Goal: Transaction & Acquisition: Purchase product/service

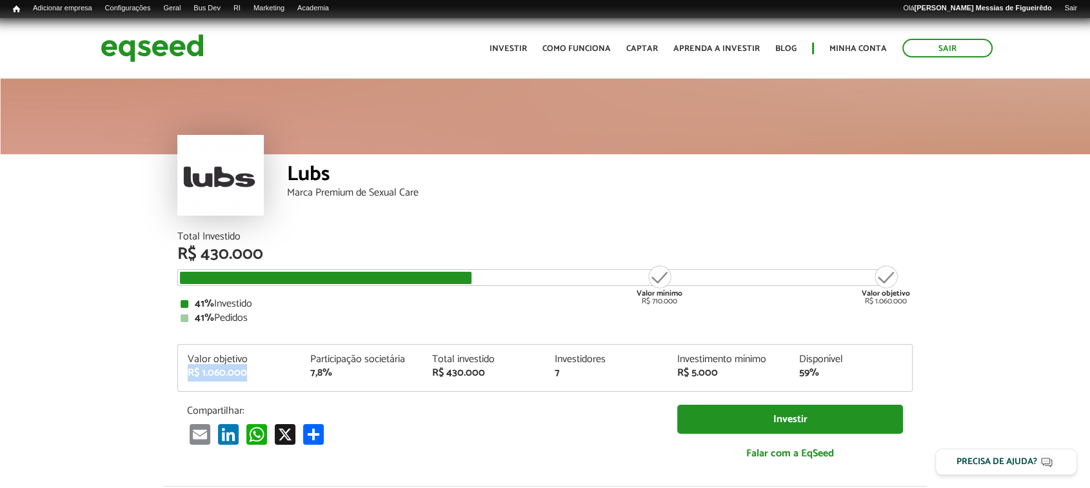
drag, startPoint x: 187, startPoint y: 368, endPoint x: 248, endPoint y: 374, distance: 60.9
click at [248, 374] on div "R$ 1.060.000" at bounding box center [239, 373] width 103 height 10
copy div "R$ 1.060.000"
drag, startPoint x: 250, startPoint y: 375, endPoint x: 161, endPoint y: 370, distance: 89.2
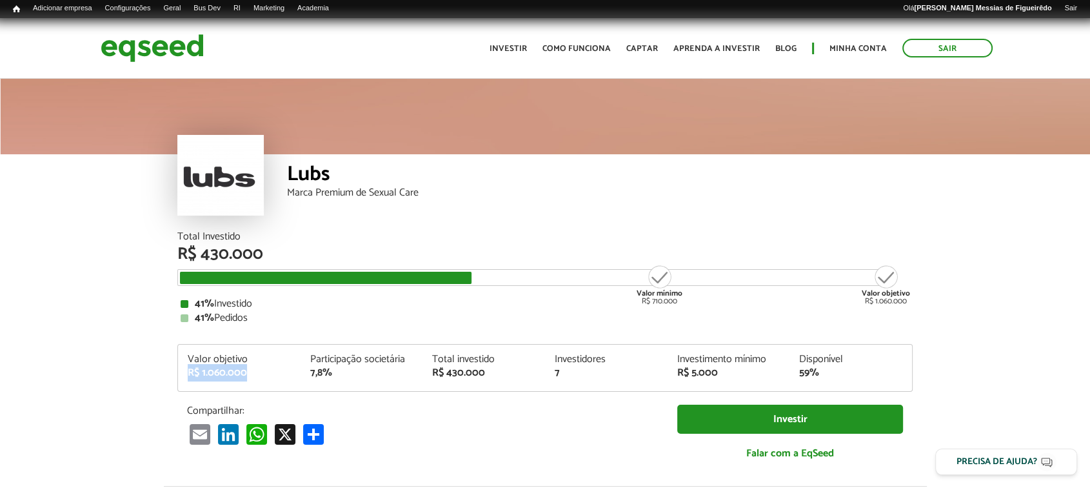
copy div "R$ 1.060.000"
click at [161, 54] on img at bounding box center [152, 48] width 103 height 34
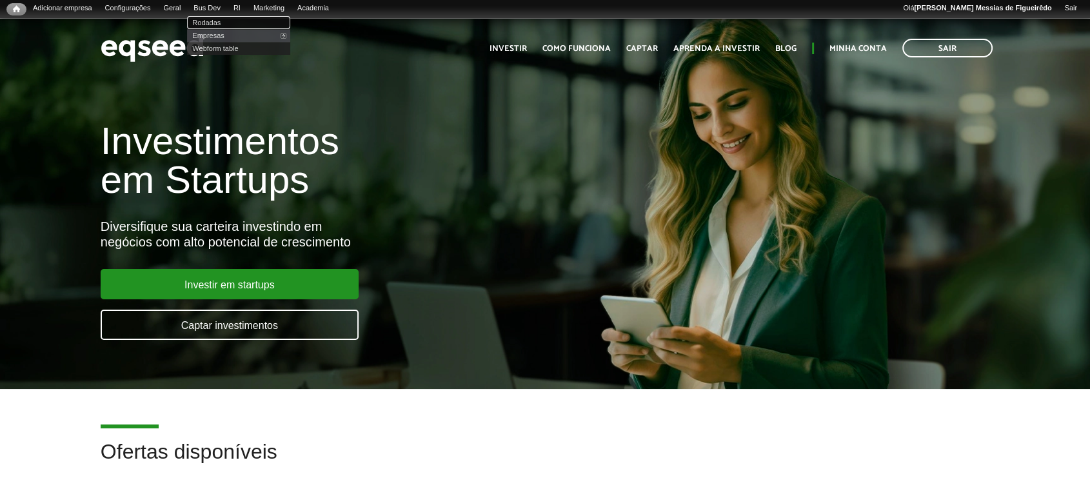
click at [216, 19] on link "Rodadas" at bounding box center [238, 22] width 103 height 13
